Goal: Task Accomplishment & Management: Manage account settings

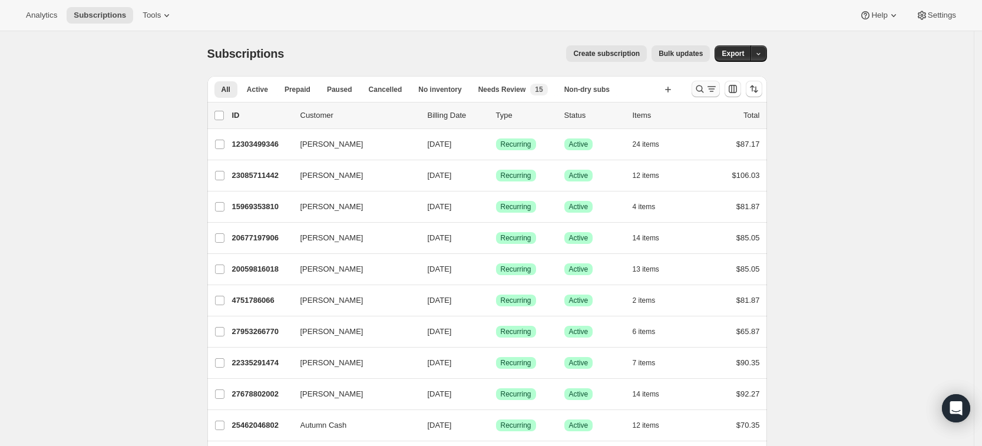
click at [702, 87] on icon "Search and filter results" at bounding box center [700, 89] width 12 height 12
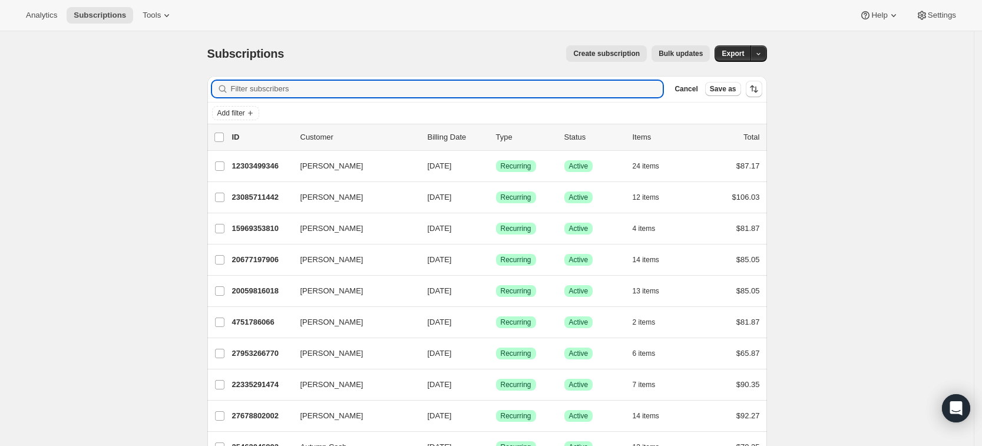
paste input "becca.senyei@gmail.com"
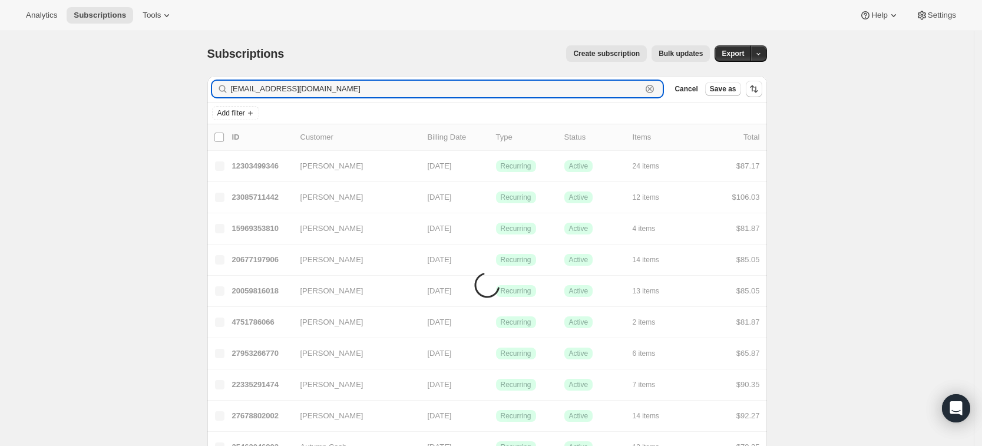
type input "becca.senyei@gmail.com"
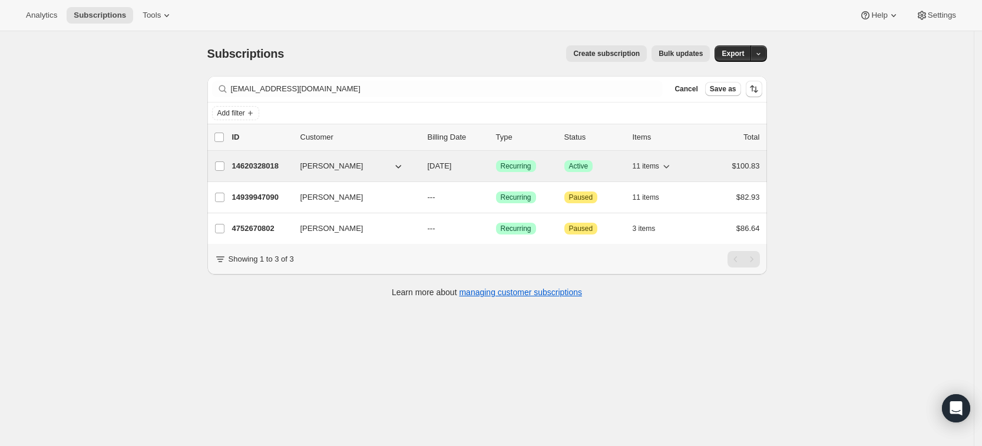
click at [254, 164] on p "14620328018" at bounding box center [261, 166] width 59 height 12
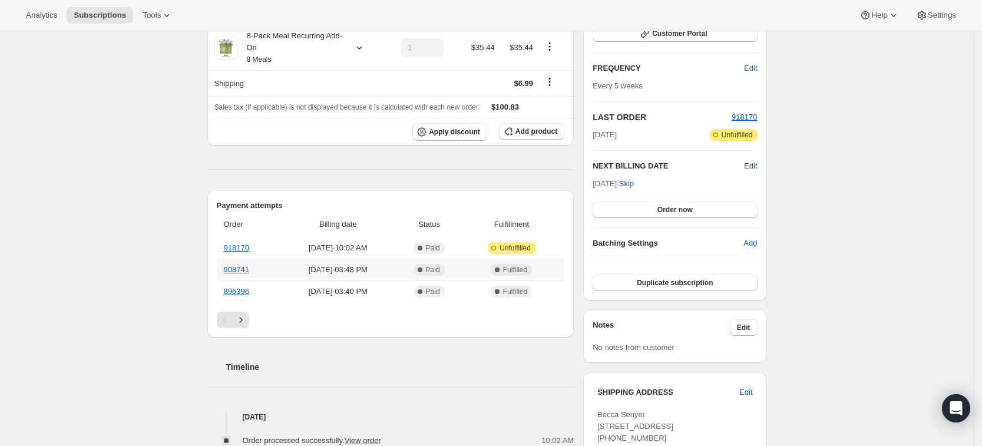
scroll to position [93, 0]
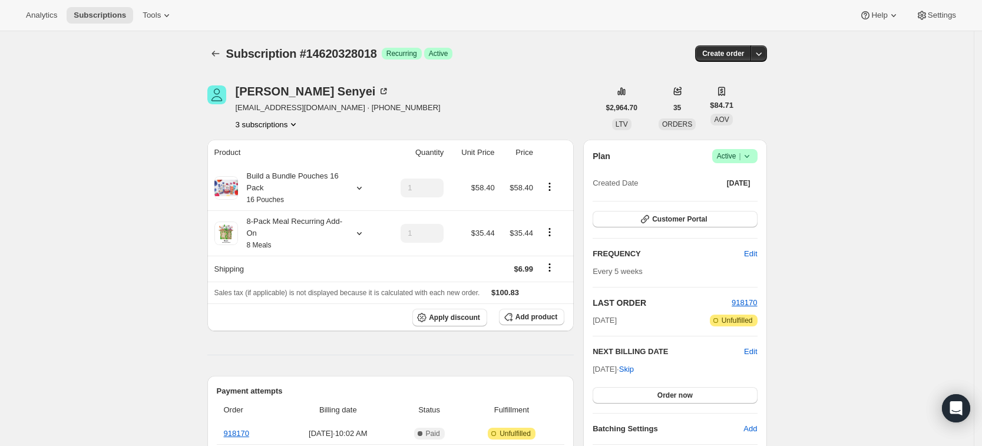
click at [282, 128] on button "3 subscriptions" at bounding box center [268, 124] width 64 height 12
click at [273, 163] on span "14939947090" at bounding box center [254, 166] width 47 height 9
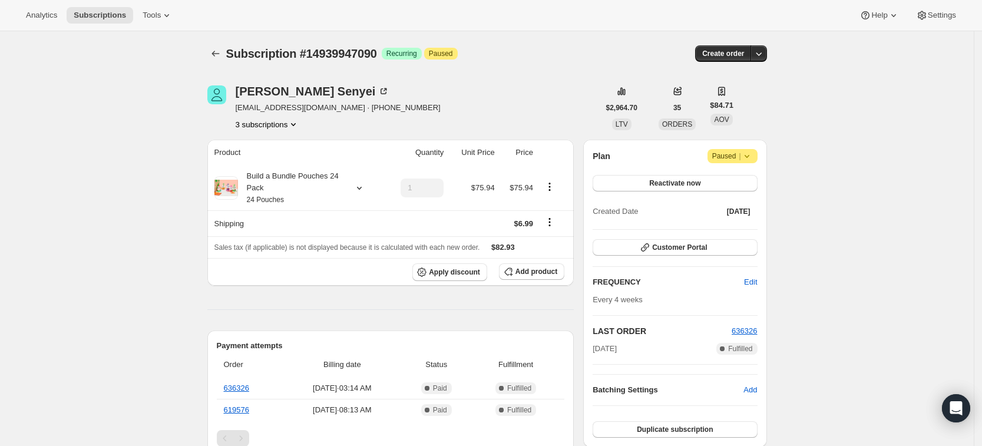
click at [274, 124] on button "3 subscriptions" at bounding box center [268, 124] width 64 height 12
click at [271, 186] on span "4752670802" at bounding box center [252, 186] width 42 height 9
click at [288, 124] on button "3 subscriptions" at bounding box center [268, 124] width 64 height 12
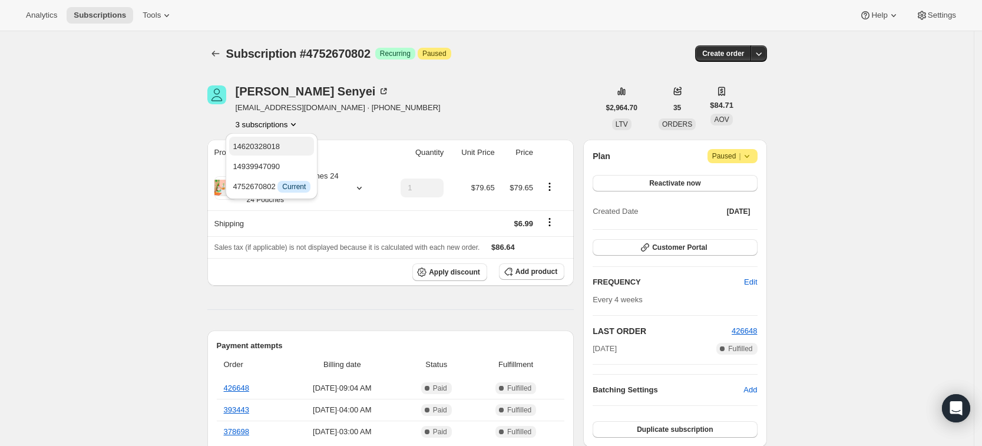
click at [269, 148] on span "14620328018" at bounding box center [256, 146] width 47 height 9
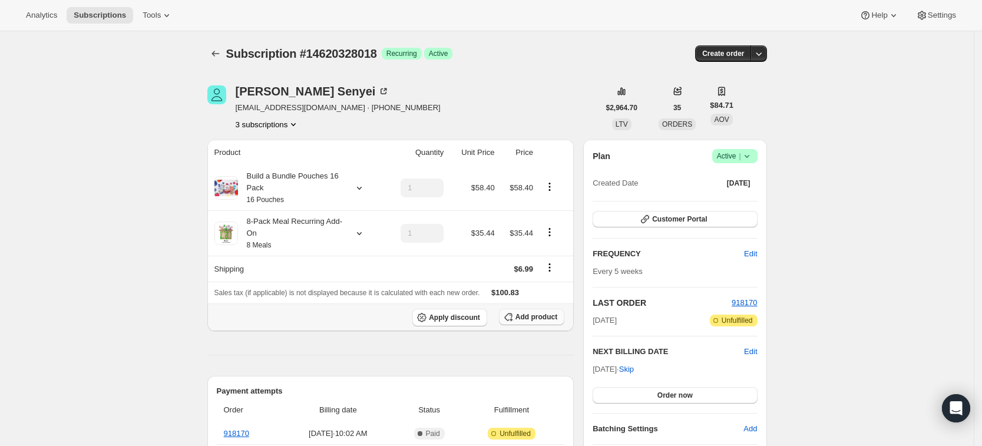
click at [514, 321] on icon "button" at bounding box center [509, 317] width 12 height 12
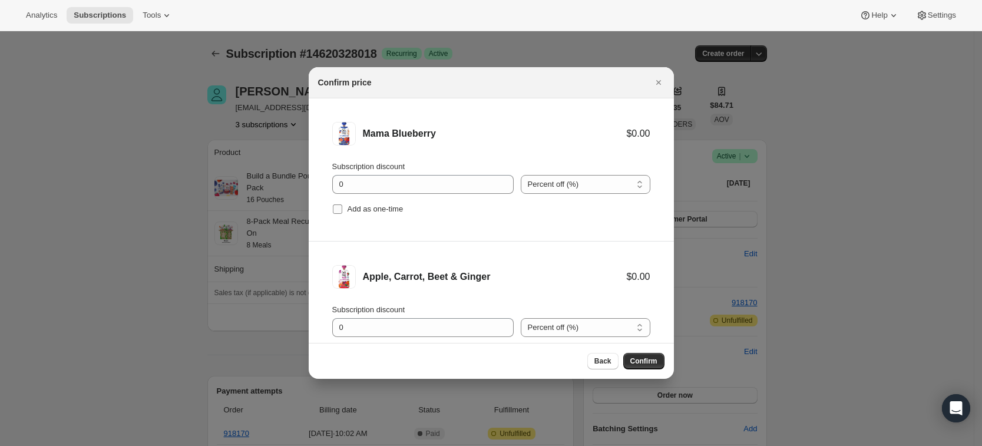
click at [339, 215] on label "Add as one-time" at bounding box center [367, 209] width 71 height 16
click at [339, 214] on input "Add as one-time" at bounding box center [337, 208] width 9 height 9
checkbox input "true"
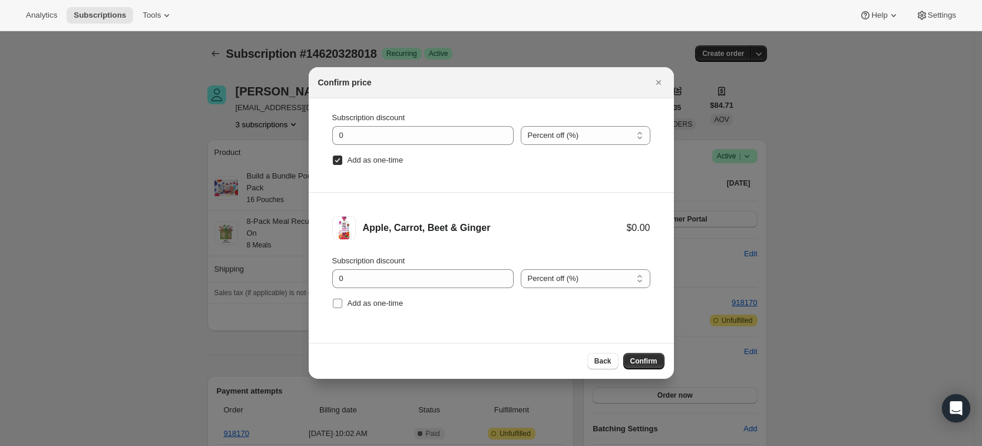
click at [351, 303] on span "Add as one-time" at bounding box center [376, 303] width 56 height 9
click at [342, 303] on input "Add as one-time" at bounding box center [337, 303] width 9 height 9
checkbox input "true"
click at [646, 357] on span "Confirm" at bounding box center [644, 361] width 27 height 9
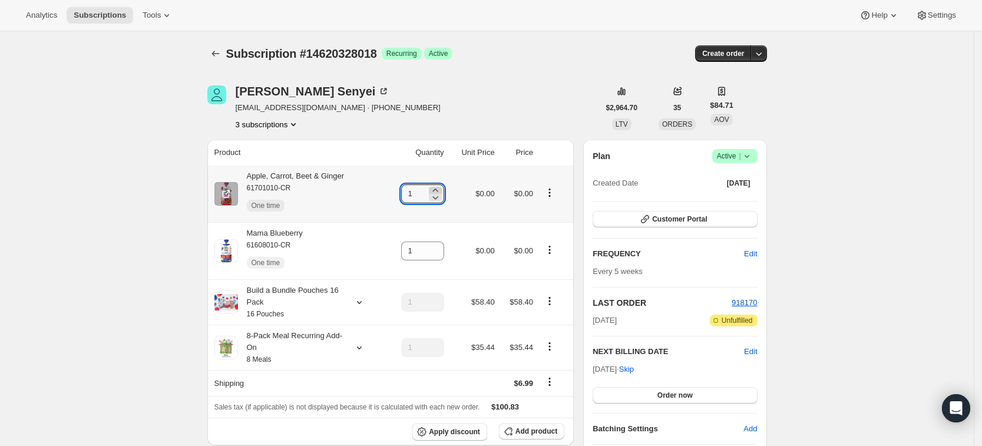
click at [442, 192] on div at bounding box center [435, 190] width 13 height 7
type input "5"
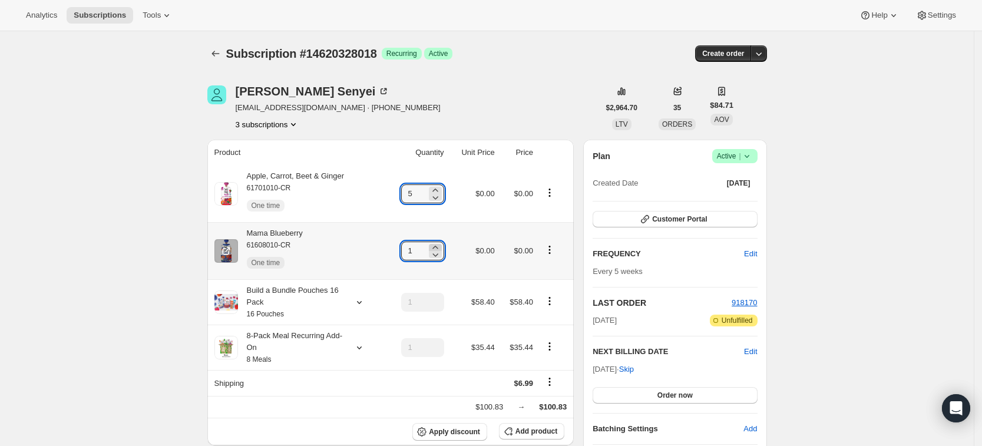
click at [441, 243] on icon at bounding box center [436, 248] width 12 height 12
type input "5"
